Goal: Transaction & Acquisition: Purchase product/service

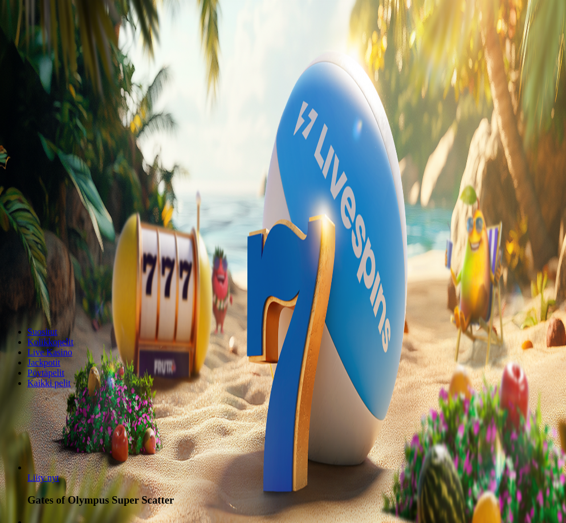
click at [58, 58] on span "Liity nyt" at bounding box center [45, 62] width 26 height 9
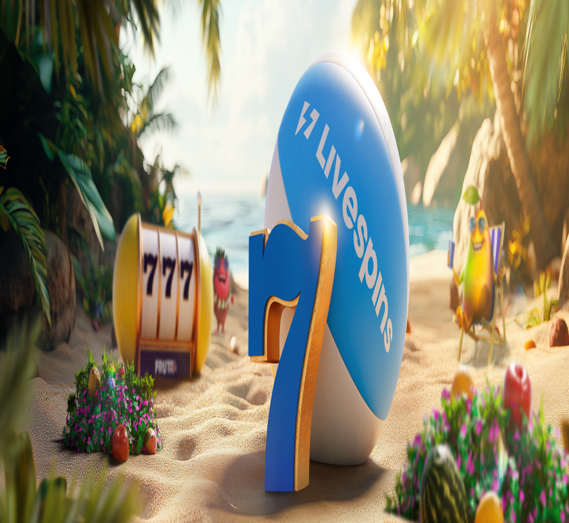
click at [78, 262] on span "TALLETA JA PELAA" at bounding box center [43, 266] width 68 height 9
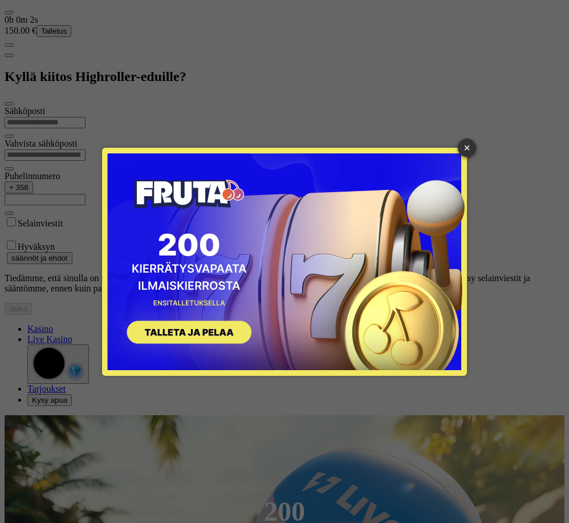
click at [192, 331] on button "SIGN UP" at bounding box center [184, 334] width 144 height 36
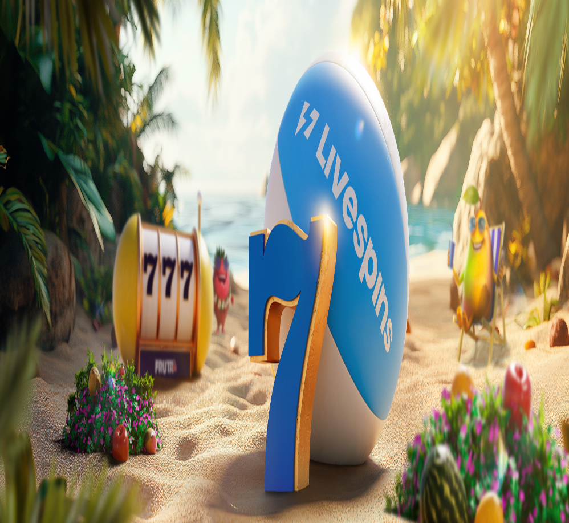
type input "***"
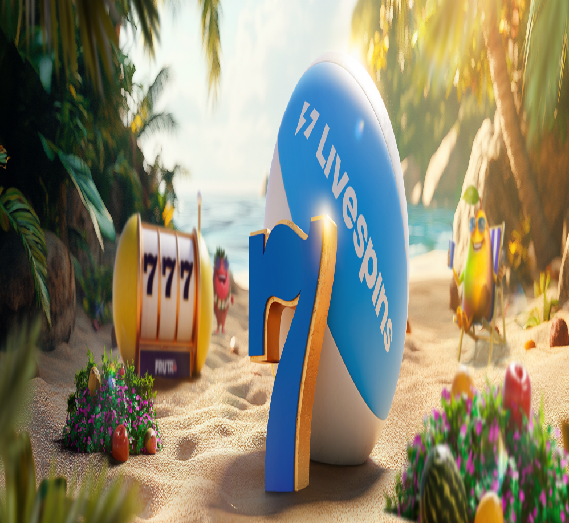
click at [32, 271] on span "info icon" at bounding box center [32, 271] width 0 height 0
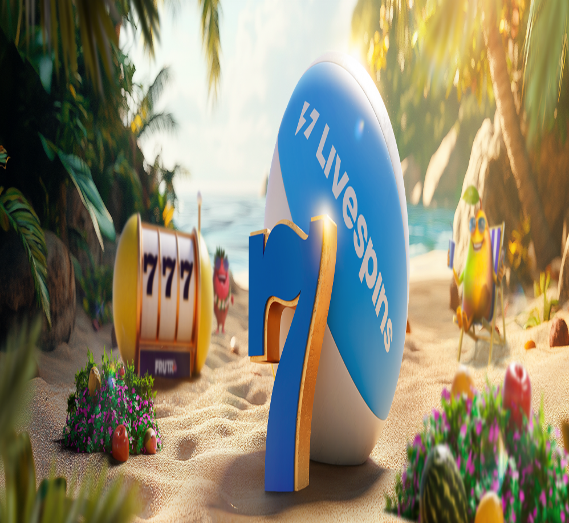
click at [9, 104] on span "close icon" at bounding box center [9, 104] width 0 height 0
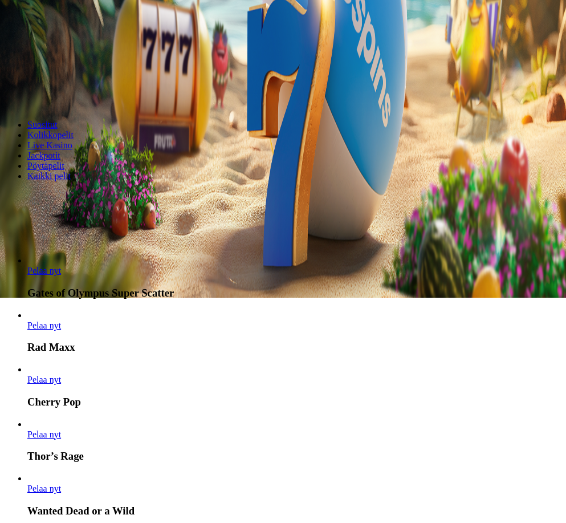
scroll to position [228, 0]
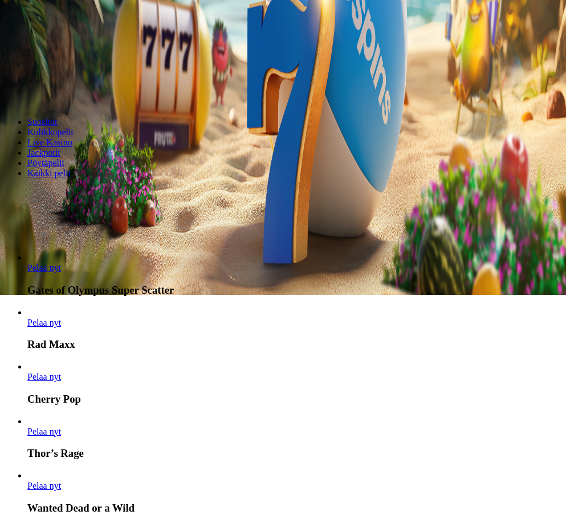
click at [51, 233] on span "Näytä kaikki" at bounding box center [28, 238] width 47 height 10
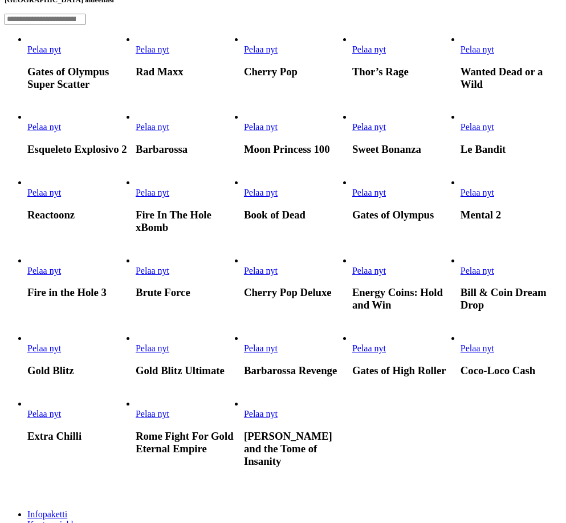
scroll to position [171, 0]
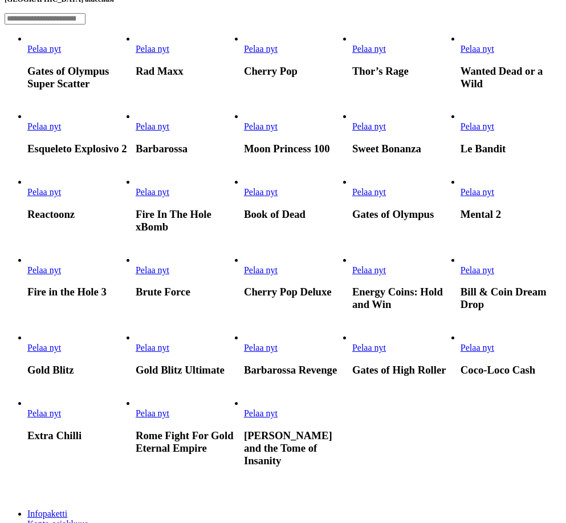
click at [386, 197] on span "Pelaa nyt" at bounding box center [369, 192] width 34 height 10
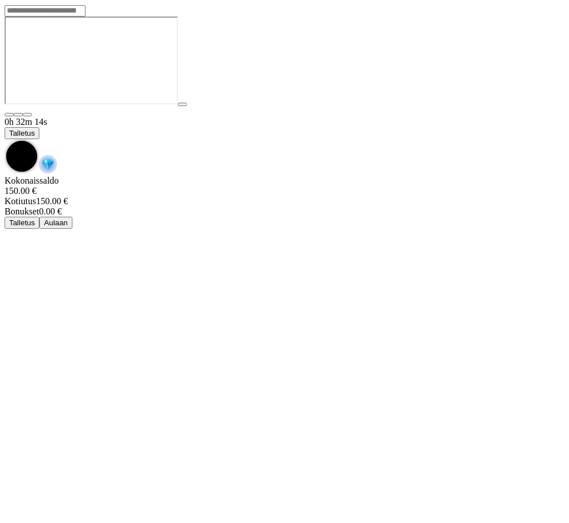
click at [5, 139] on span "chevron-down icon" at bounding box center [5, 139] width 0 height 0
